Goal: Task Accomplishment & Management: Use online tool/utility

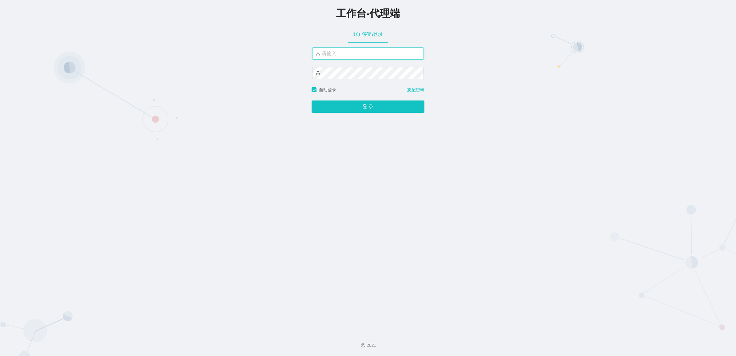
click at [338, 52] on input "text" at bounding box center [368, 54] width 112 height 12
click at [264, 202] on div "工作台-代理端 账户密码登录 自动登录 忘记密码 登 录" at bounding box center [368, 164] width 736 height 328
click at [344, 53] on input "text" at bounding box center [368, 54] width 112 height 12
click at [341, 55] on input "text" at bounding box center [368, 54] width 112 height 12
click at [341, 52] on input "text" at bounding box center [368, 54] width 112 height 12
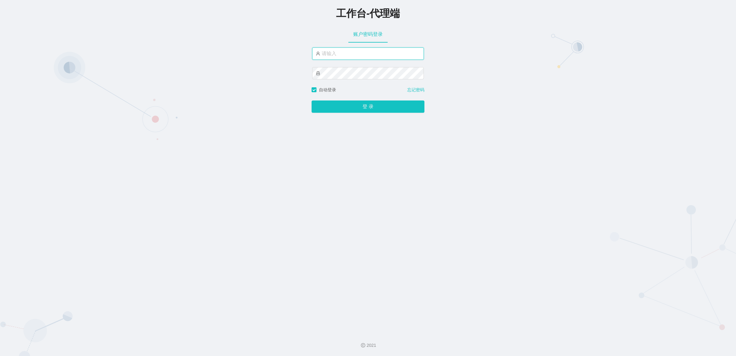
type input "a"
click at [341, 52] on input "text" at bounding box center [368, 54] width 112 height 12
click at [354, 51] on input "azhong01" at bounding box center [368, 54] width 112 height 12
type input "azhong02"
click at [312, 101] on button "登 录" at bounding box center [368, 107] width 113 height 12
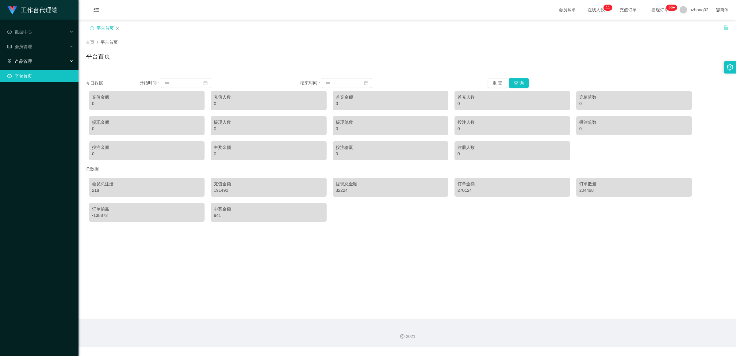
click at [28, 60] on span "产品管理" at bounding box center [19, 61] width 25 height 5
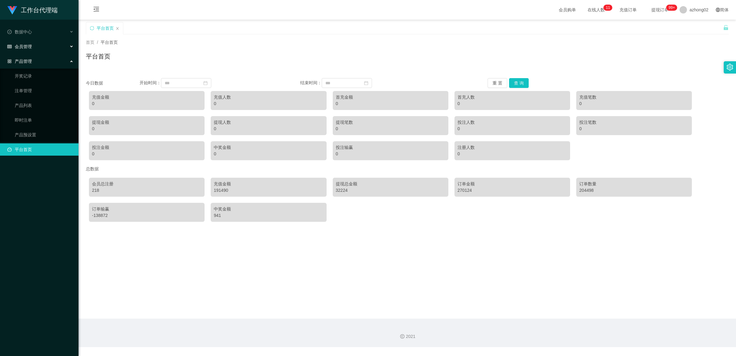
click at [28, 49] on span "会员管理" at bounding box center [19, 46] width 25 height 5
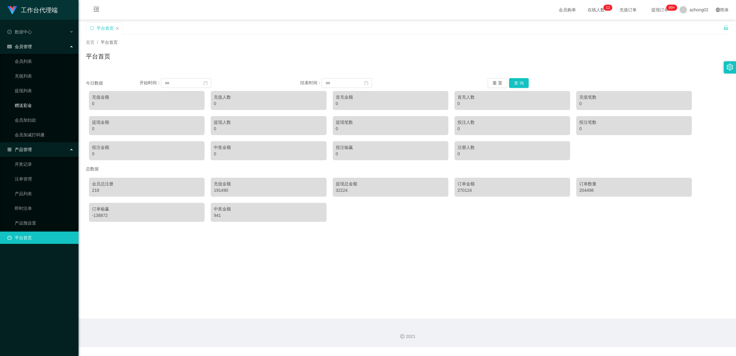
click at [29, 106] on link "赠送彩金" at bounding box center [44, 105] width 59 height 12
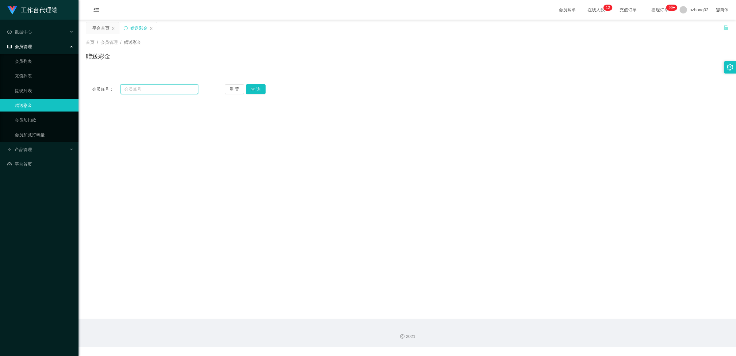
click at [148, 90] on input "text" at bounding box center [159, 89] width 78 height 10
